Goal: Task Accomplishment & Management: Manage account settings

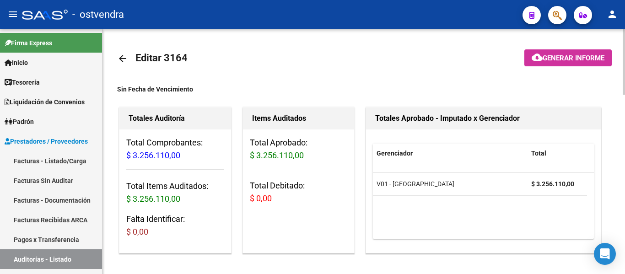
click at [459, 70] on mat-toolbar-row "arrow_back Editar 3164" at bounding box center [309, 58] width 385 height 29
click at [19, 80] on span "Tesorería" at bounding box center [22, 82] width 35 height 10
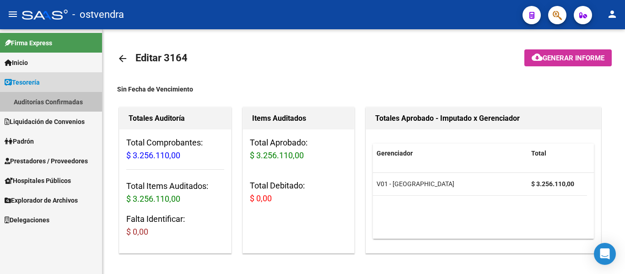
click at [28, 97] on link "Auditorías Confirmadas" at bounding box center [51, 102] width 102 height 20
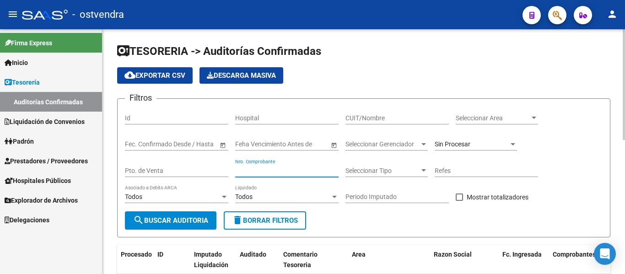
click at [276, 167] on input "Nro. Comprobante" at bounding box center [286, 171] width 103 height 8
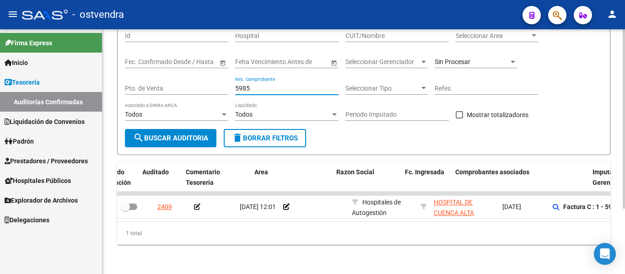
scroll to position [0, 147]
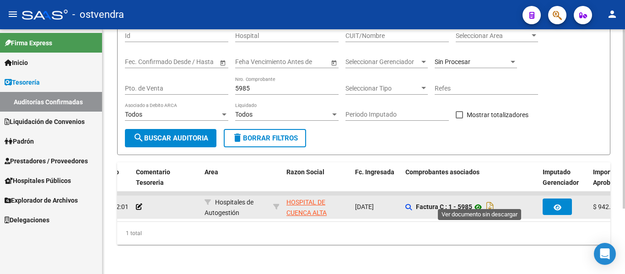
click at [481, 202] on icon at bounding box center [478, 207] width 12 height 11
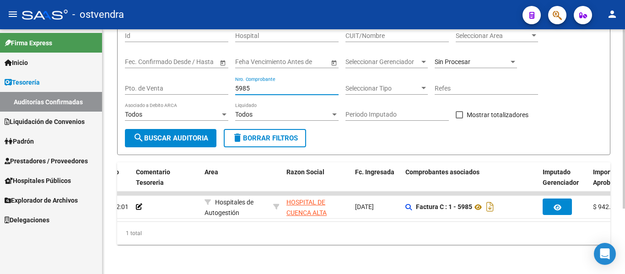
click at [301, 85] on input "5985" at bounding box center [286, 89] width 103 height 8
type input "5"
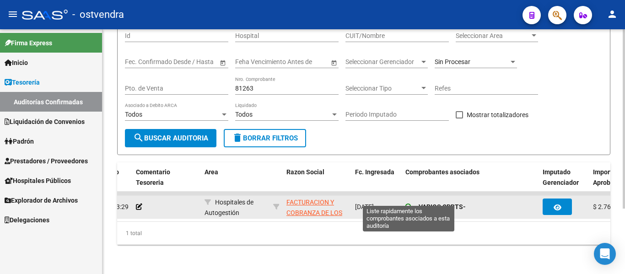
click at [406, 204] on icon at bounding box center [408, 207] width 6 height 6
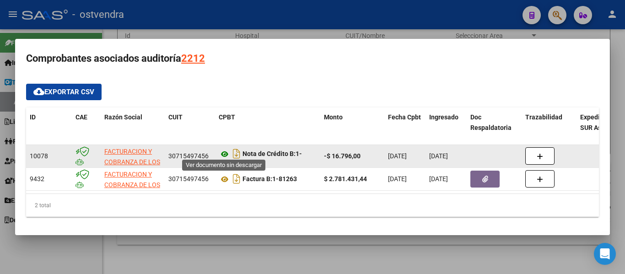
click at [224, 149] on icon at bounding box center [225, 154] width 12 height 11
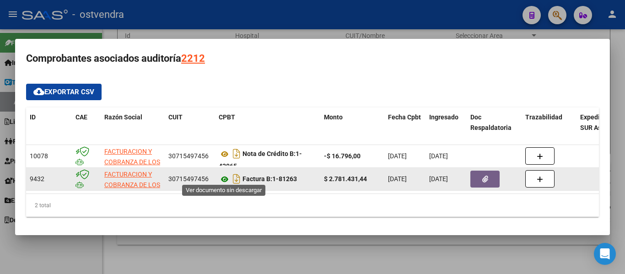
click at [228, 177] on icon at bounding box center [225, 179] width 12 height 11
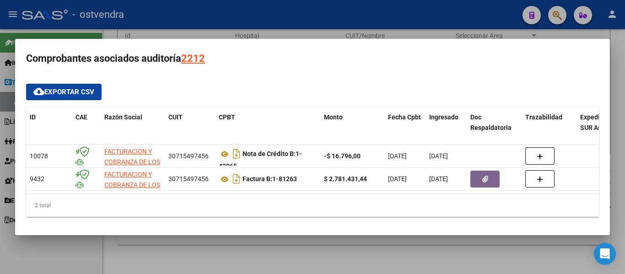
click at [244, 260] on div at bounding box center [312, 137] width 625 height 274
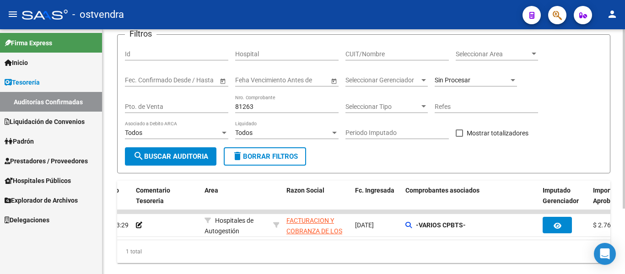
scroll to position [63, 0]
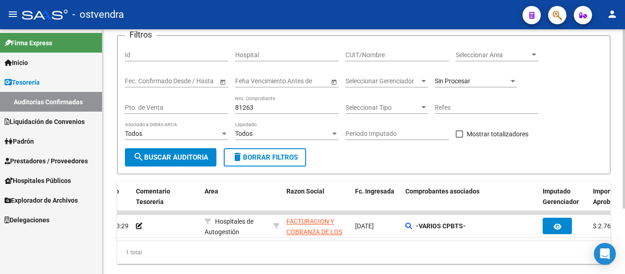
click at [276, 113] on div "81263 Nro. Comprobante" at bounding box center [286, 105] width 103 height 18
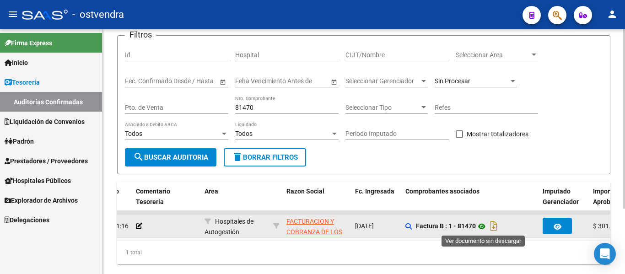
click at [484, 226] on icon at bounding box center [482, 226] width 12 height 11
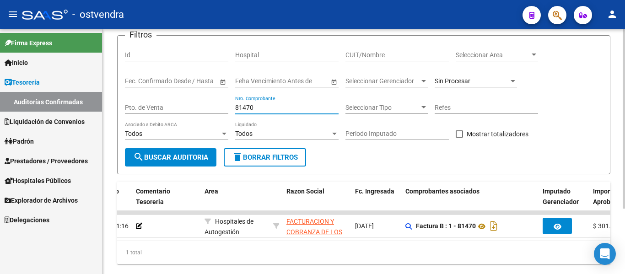
click at [284, 110] on input "81470" at bounding box center [286, 108] width 103 height 8
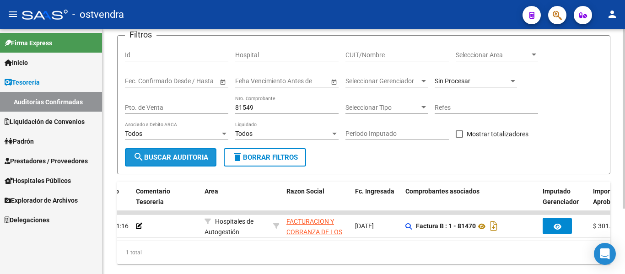
click at [153, 163] on button "search Buscar Auditoria" at bounding box center [170, 157] width 91 height 18
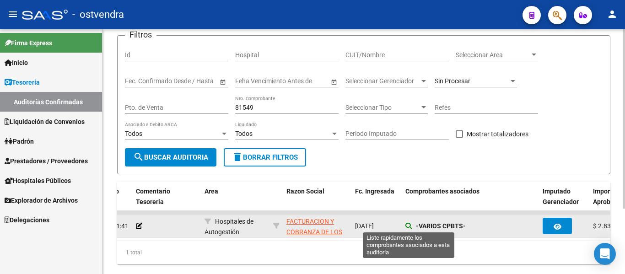
click at [407, 225] on icon at bounding box center [408, 226] width 6 height 6
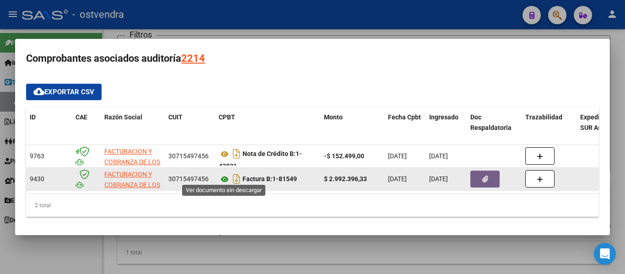
click at [222, 176] on icon at bounding box center [225, 179] width 12 height 11
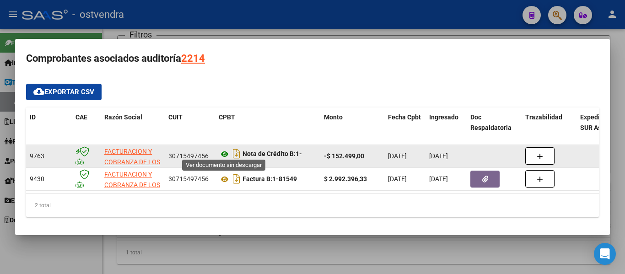
click at [226, 149] on icon at bounding box center [225, 154] width 12 height 11
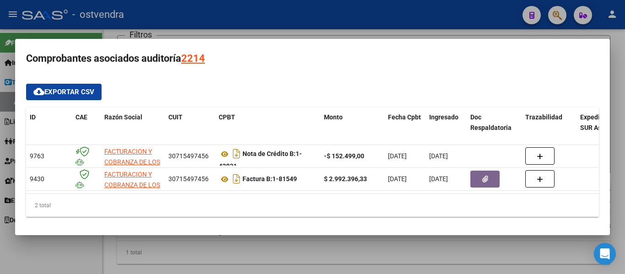
click at [264, 15] on div at bounding box center [312, 137] width 625 height 274
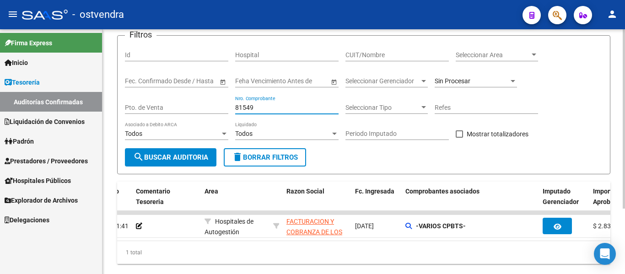
click at [260, 109] on input "81549" at bounding box center [286, 108] width 103 height 8
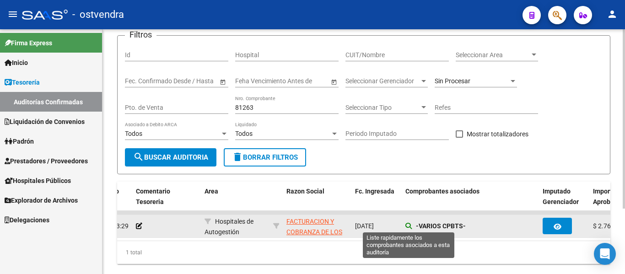
click at [407, 229] on icon at bounding box center [408, 226] width 6 height 6
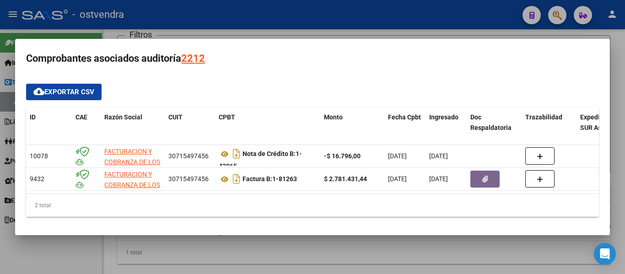
click at [201, 35] on div at bounding box center [312, 137] width 625 height 274
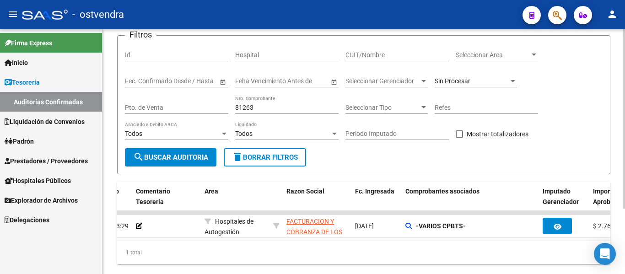
click at [267, 102] on div "81263 Nro. Comprobante" at bounding box center [286, 105] width 103 height 18
type input "8"
type input "3"
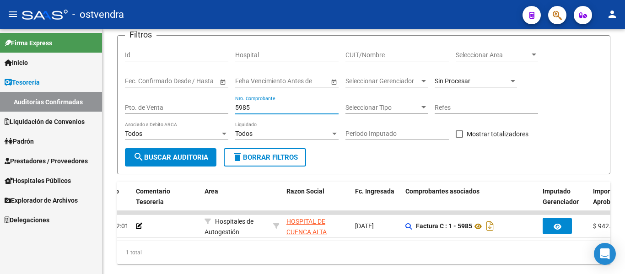
type input "5985"
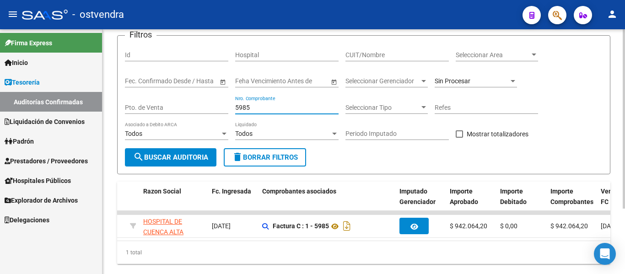
scroll to position [0, 289]
click at [62, 167] on link "Prestadores / Proveedores" at bounding box center [51, 161] width 102 height 20
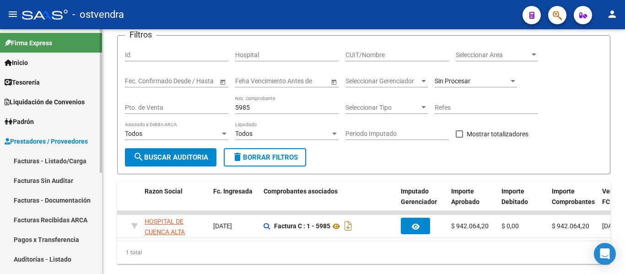
click at [30, 255] on link "Auditorías - Listado" at bounding box center [51, 259] width 102 height 20
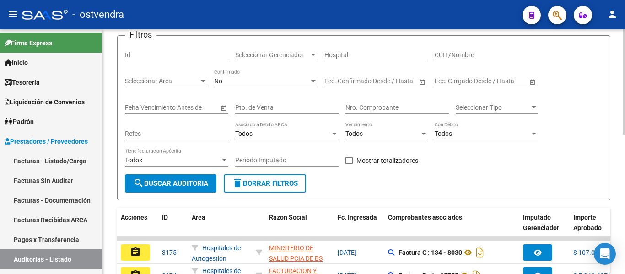
click at [366, 113] on div "Nro. Comprobante" at bounding box center [396, 105] width 103 height 18
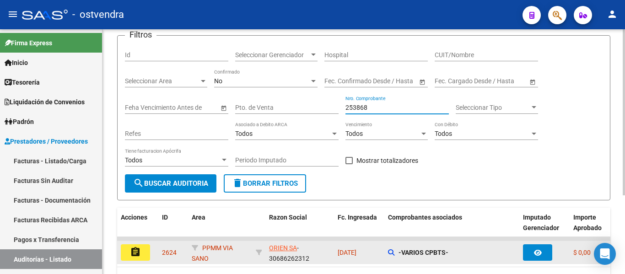
type input "253868"
click at [133, 252] on mat-icon "assignment" at bounding box center [135, 252] width 11 height 11
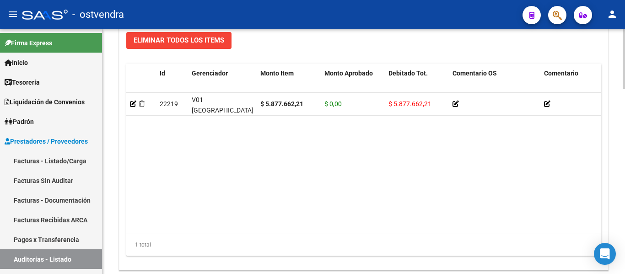
scroll to position [765, 0]
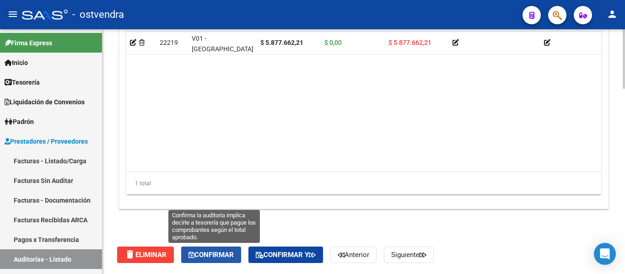
click at [215, 252] on span "Confirmar" at bounding box center [210, 255] width 45 height 8
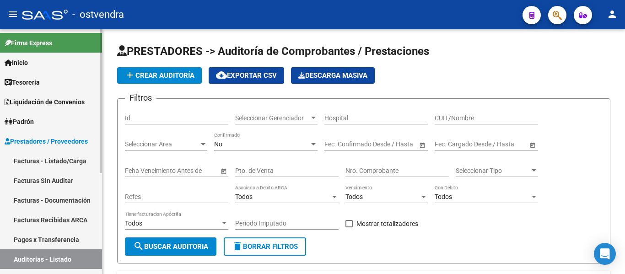
click at [32, 79] on span "Tesorería" at bounding box center [22, 82] width 35 height 10
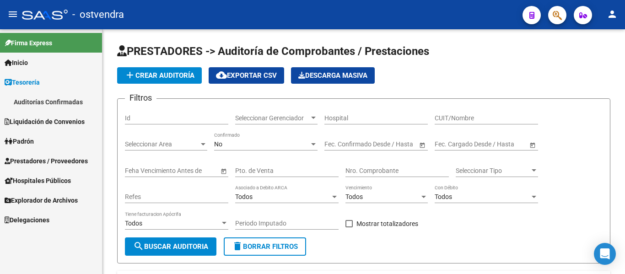
click at [36, 98] on link "Auditorías Confirmadas" at bounding box center [51, 102] width 102 height 20
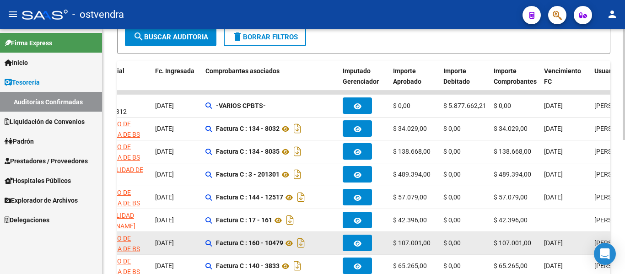
scroll to position [0, 348]
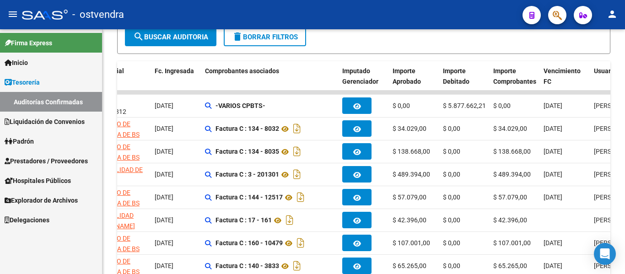
click at [54, 157] on span "Prestadores / Proveedores" at bounding box center [46, 161] width 83 height 10
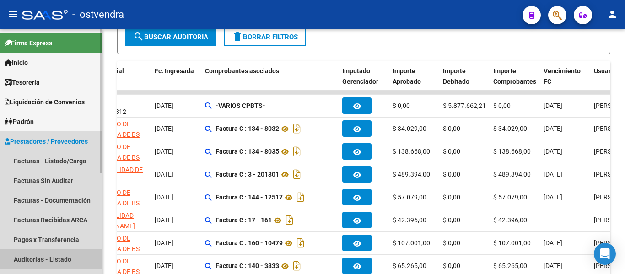
click at [38, 254] on link "Auditorías - Listado" at bounding box center [51, 259] width 102 height 20
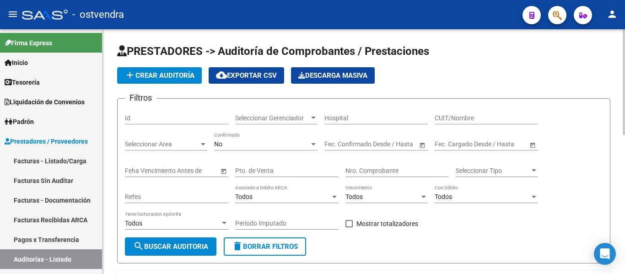
click at [358, 172] on input "Nro. Comprobante" at bounding box center [396, 171] width 103 height 8
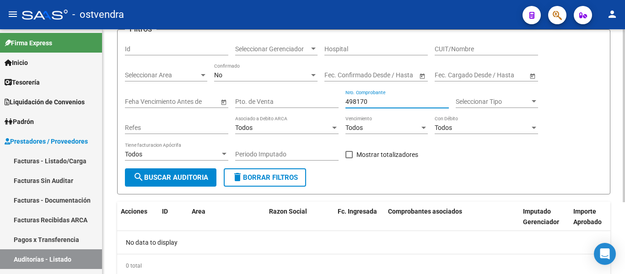
scroll to position [69, 0]
type input "498170"
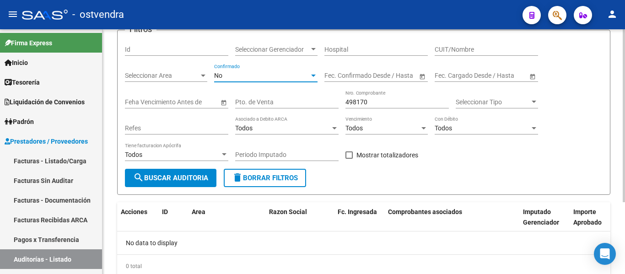
click at [230, 72] on div "No" at bounding box center [261, 76] width 95 height 8
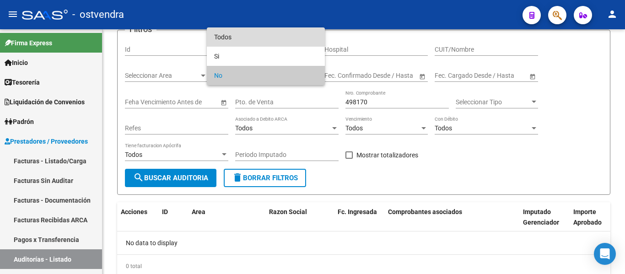
click at [237, 39] on span "Todos" at bounding box center [265, 36] width 103 height 19
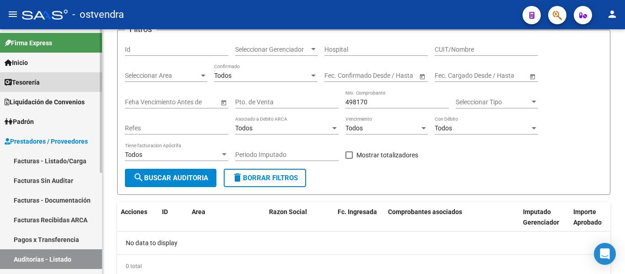
click at [61, 77] on link "Tesorería" at bounding box center [51, 82] width 102 height 20
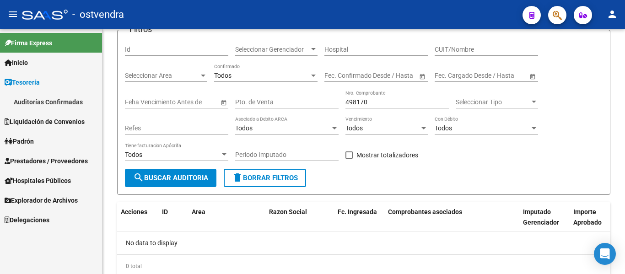
click at [79, 97] on link "Auditorías Confirmadas" at bounding box center [51, 102] width 102 height 20
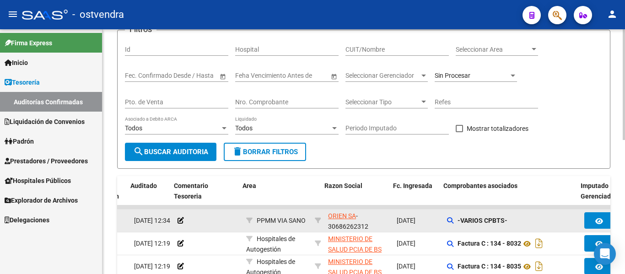
scroll to position [0, 110]
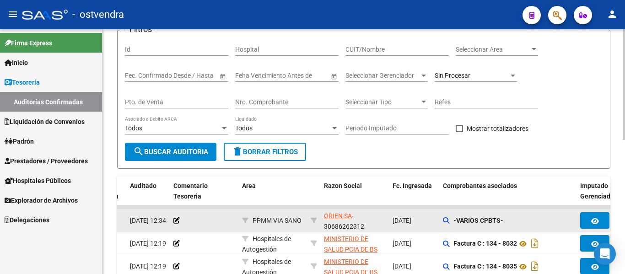
click at [446, 224] on div "-VARIOS CPBTS-" at bounding box center [508, 220] width 130 height 11
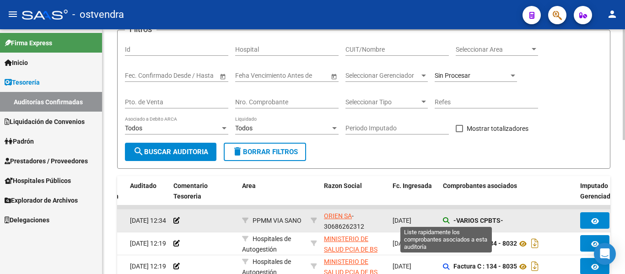
click at [446, 220] on icon at bounding box center [446, 220] width 6 height 6
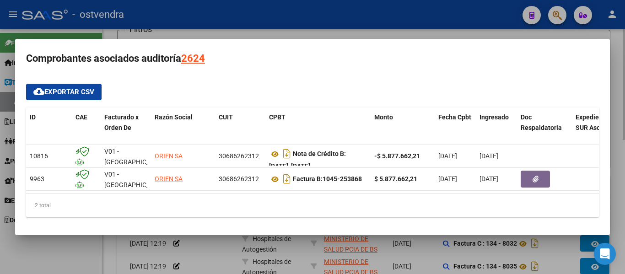
click at [199, 10] on div at bounding box center [312, 137] width 625 height 274
click at [199, 13] on div "- ostvendra" at bounding box center [268, 15] width 493 height 20
click at [201, 19] on div "- ostvendra" at bounding box center [268, 15] width 493 height 20
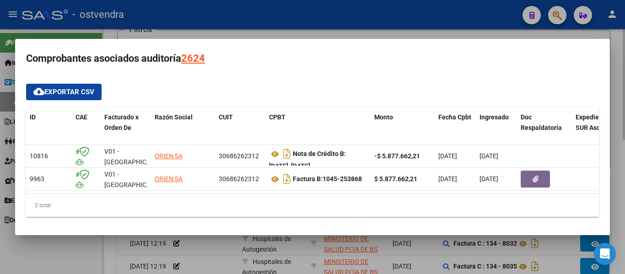
click at [127, 30] on h3 "Filtros" at bounding box center [141, 29] width 32 height 13
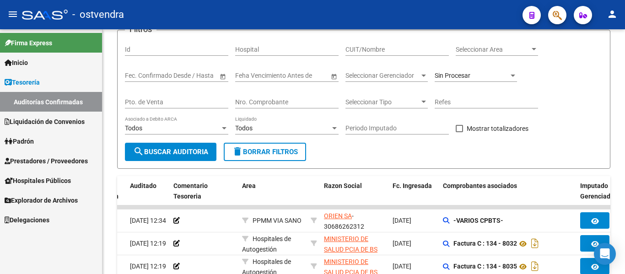
click at [53, 161] on span "Prestadores / Proveedores" at bounding box center [46, 161] width 83 height 10
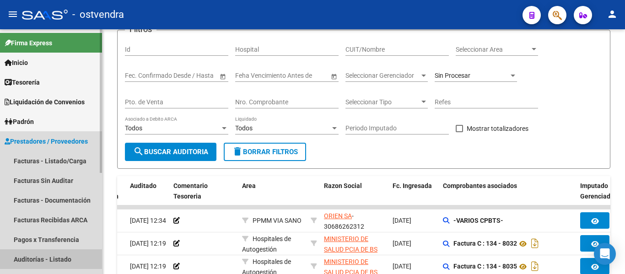
click at [38, 260] on link "Auditorías - Listado" at bounding box center [51, 259] width 102 height 20
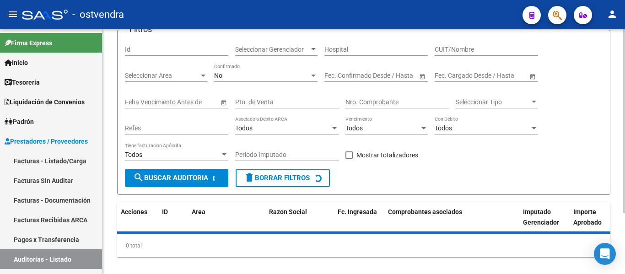
click at [403, 103] on input "Nro. Comprobante" at bounding box center [396, 102] width 103 height 8
click at [403, 101] on input "Nro. Comprobante" at bounding box center [396, 102] width 103 height 8
type input "1"
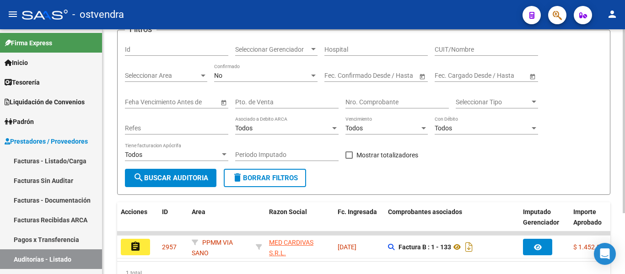
click at [407, 88] on div "Fecha inicio – Fecha fin Fec. Confirmado Desde / Hasta" at bounding box center [375, 77] width 103 height 26
click at [402, 101] on input "Nro. Comprobante" at bounding box center [396, 102] width 103 height 8
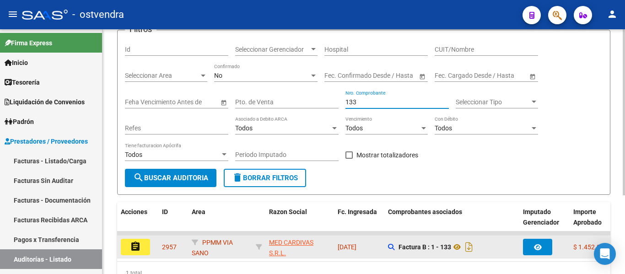
type input "133"
click at [136, 252] on button "assignment" at bounding box center [135, 247] width 29 height 16
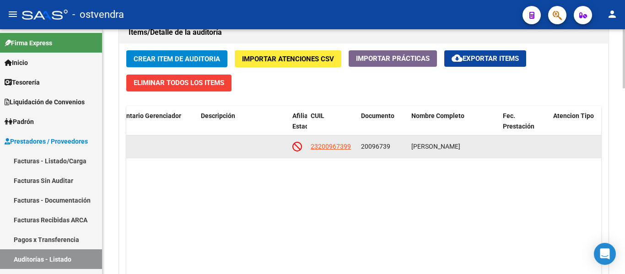
scroll to position [0, 526]
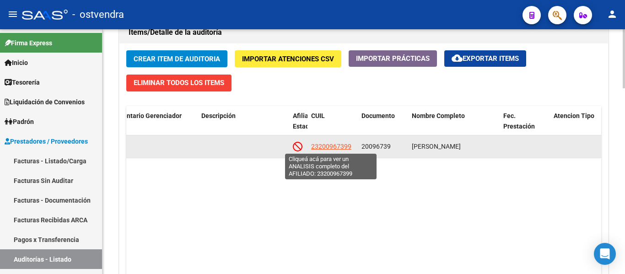
click at [345, 146] on span "23200967399" at bounding box center [331, 146] width 40 height 7
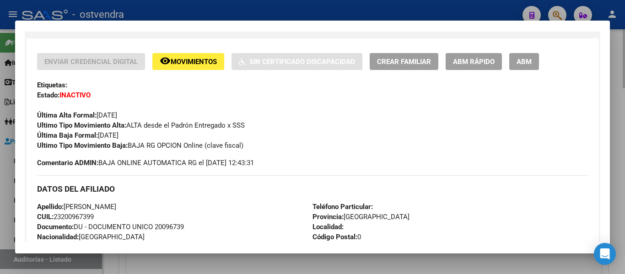
scroll to position [180, 0]
click at [183, 258] on div at bounding box center [312, 137] width 625 height 274
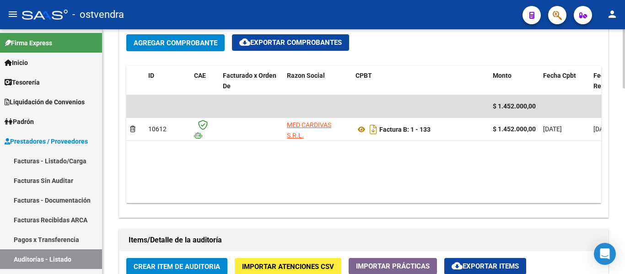
scroll to position [459, 0]
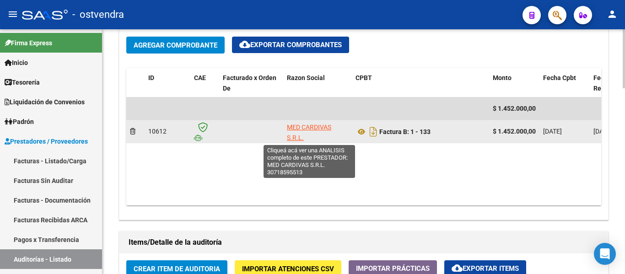
click at [323, 131] on span "MED CARDIVAS S.R.L." at bounding box center [309, 133] width 44 height 18
type textarea "30718595513"
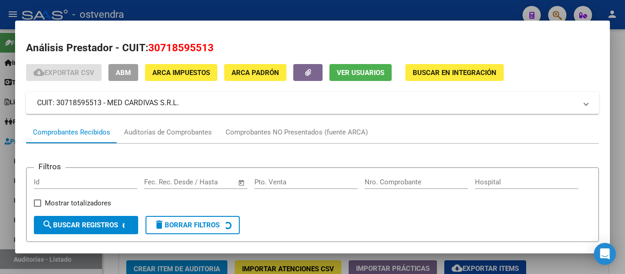
click at [240, 11] on div at bounding box center [312, 137] width 625 height 274
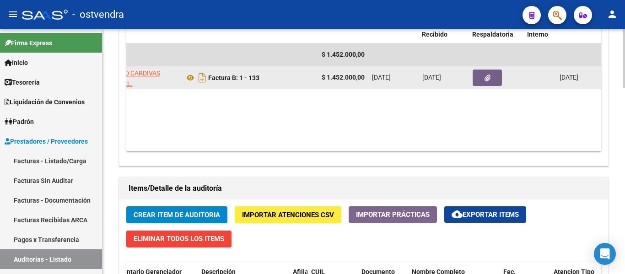
scroll to position [0, 172]
click at [488, 82] on button "button" at bounding box center [486, 78] width 29 height 16
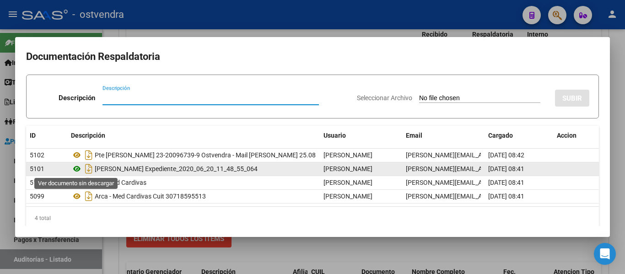
click at [79, 169] on icon at bounding box center [77, 168] width 12 height 11
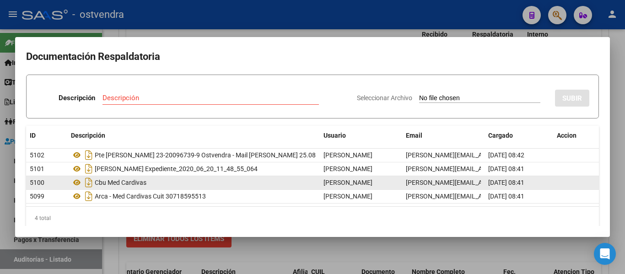
click at [124, 183] on div "Cbu Med Cardivas" at bounding box center [193, 182] width 245 height 15
click at [75, 180] on icon at bounding box center [77, 182] width 12 height 11
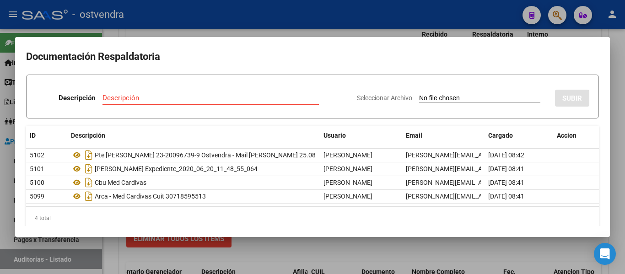
click at [242, 46] on mat-dialog-container "Documentación Respaldatoria Descripción Descripción Seleccionar Archivo SUBIR I…" at bounding box center [312, 137] width 595 height 200
click at [262, 14] on div at bounding box center [312, 137] width 625 height 274
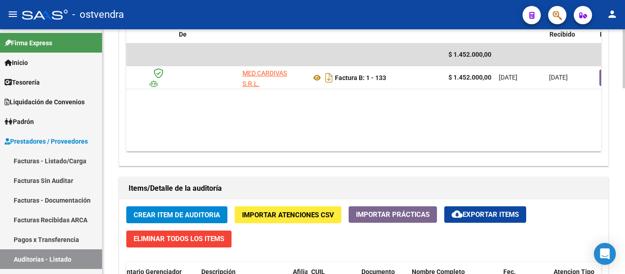
scroll to position [0, 44]
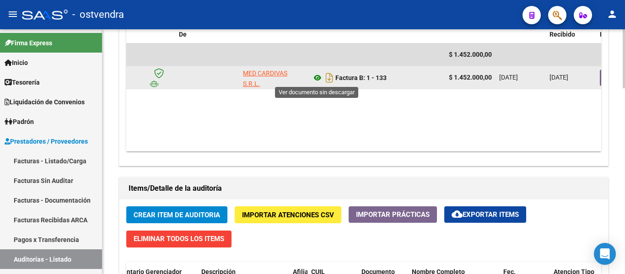
click at [317, 79] on icon at bounding box center [318, 77] width 12 height 11
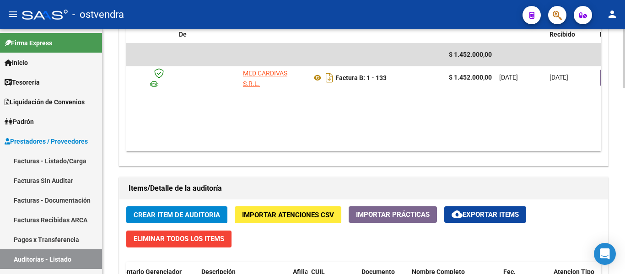
scroll to position [773, 0]
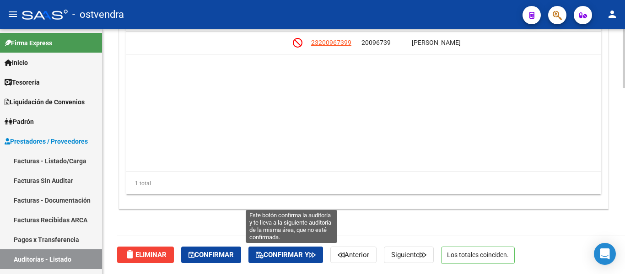
click at [279, 249] on button "Confirmar y" at bounding box center [285, 255] width 75 height 16
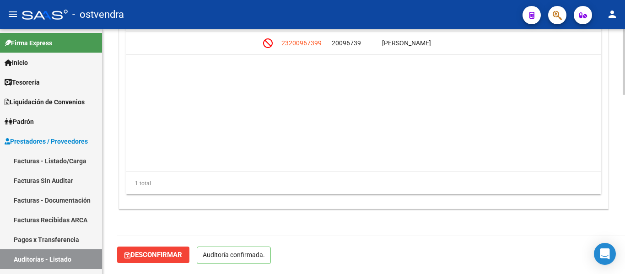
scroll to position [669, 0]
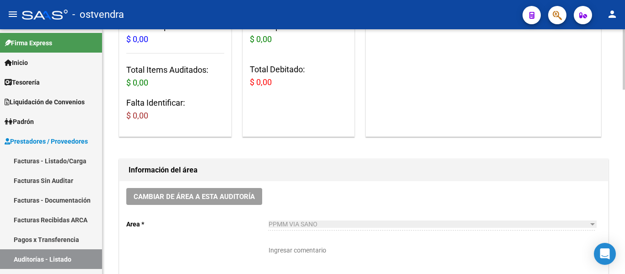
scroll to position [137, 0]
